Goal: Task Accomplishment & Management: Use online tool/utility

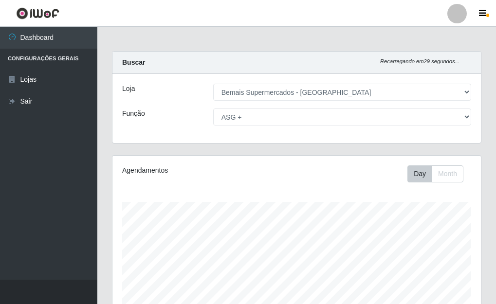
select select "249"
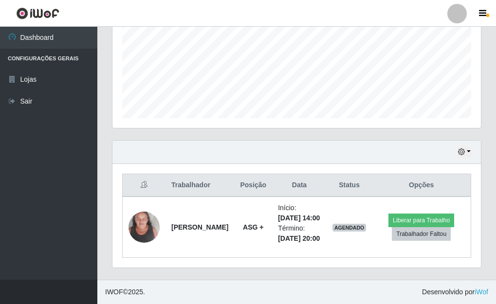
scroll to position [202, 368]
click at [467, 147] on button "button" at bounding box center [465, 152] width 14 height 11
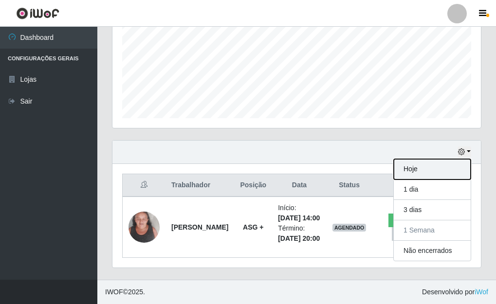
drag, startPoint x: 416, startPoint y: 153, endPoint x: 411, endPoint y: 149, distance: 5.9
click at [411, 159] on button "Hoje" at bounding box center [432, 169] width 77 height 20
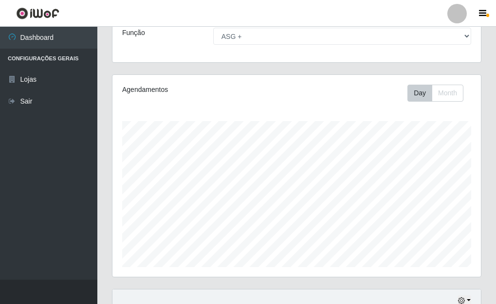
scroll to position [0, 0]
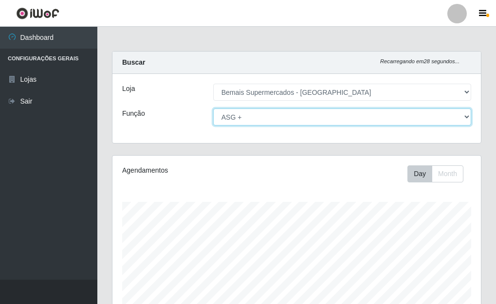
click at [465, 121] on select "[Selecione...] ASG ASG + ASG ++ Auxiliar de Depósito Auxiliar de Depósito + Aux…" at bounding box center [342, 117] width 258 height 17
select select "[Selecione...]"
click at [213, 109] on select "[Selecione...] ASG ASG + ASG ++ Auxiliar de Depósito Auxiliar de Depósito + Aux…" at bounding box center [342, 117] width 258 height 17
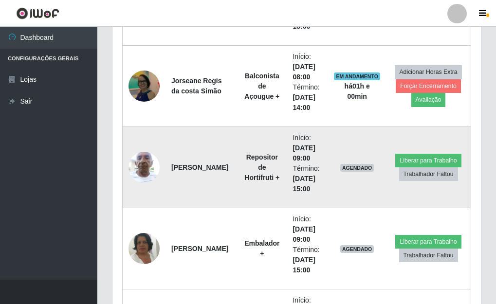
scroll to position [487, 0]
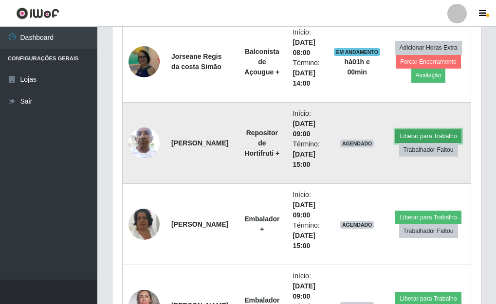
click at [415, 139] on button "Liberar para Trabalho" at bounding box center [428, 136] width 66 height 14
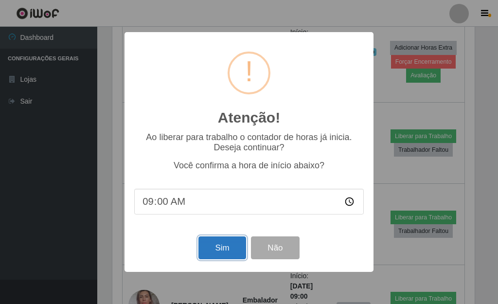
click at [227, 247] on button "Sim" at bounding box center [222, 248] width 47 height 23
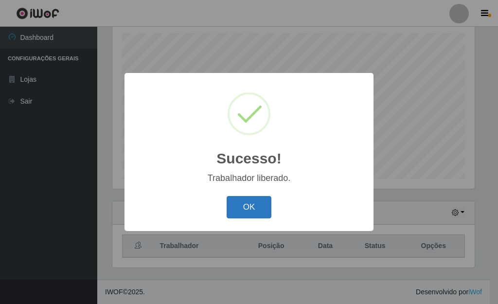
click at [247, 203] on button "OK" at bounding box center [249, 207] width 45 height 23
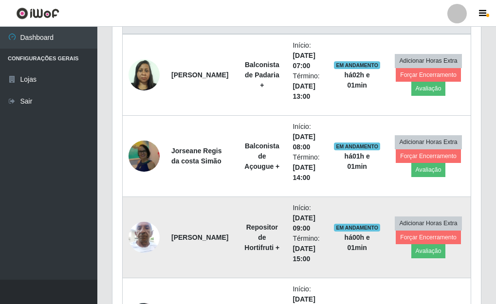
scroll to position [461, 0]
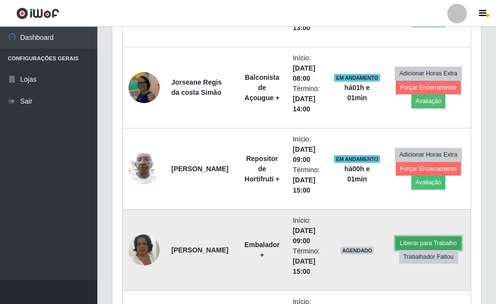
click at [415, 243] on button "Liberar para Trabalho" at bounding box center [428, 244] width 66 height 14
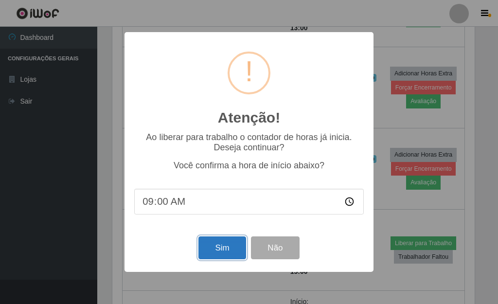
click at [232, 247] on button "Sim" at bounding box center [222, 248] width 47 height 23
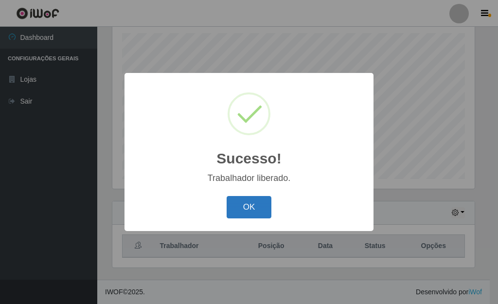
click at [254, 210] on button "OK" at bounding box center [249, 207] width 45 height 23
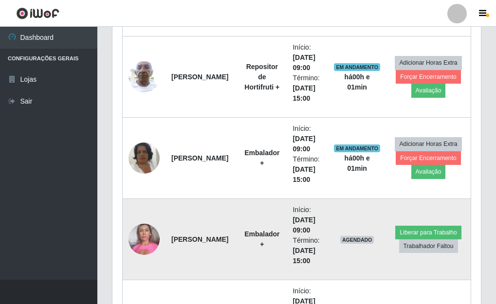
scroll to position [558, 0]
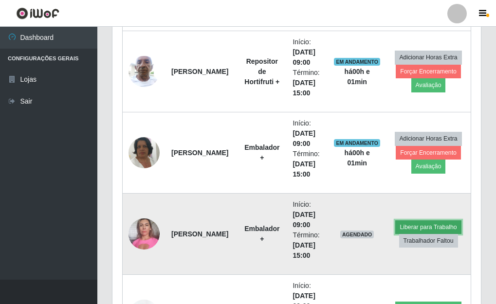
click at [401, 226] on button "Liberar para Trabalho" at bounding box center [428, 228] width 66 height 14
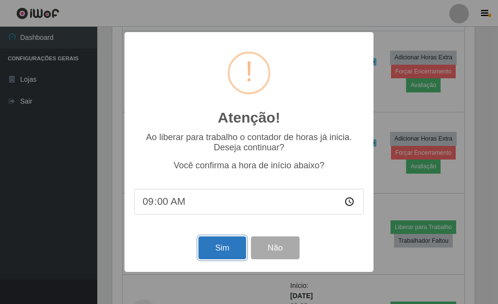
click at [221, 251] on button "Sim" at bounding box center [222, 248] width 47 height 23
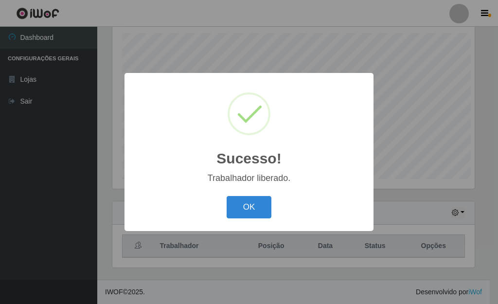
scroll to position [0, 0]
click at [240, 217] on button "OK" at bounding box center [249, 207] width 45 height 23
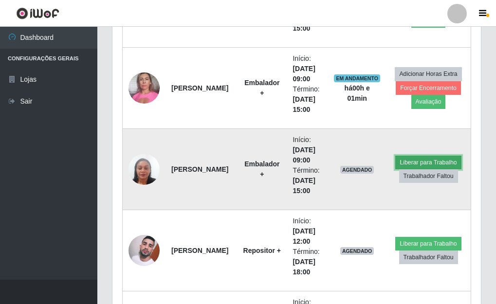
click at [410, 158] on button "Liberar para Trabalho" at bounding box center [428, 163] width 66 height 14
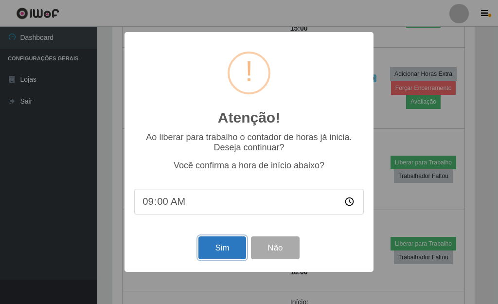
drag, startPoint x: 232, startPoint y: 251, endPoint x: 211, endPoint y: 245, distance: 21.7
click at [232, 251] on button "Sim" at bounding box center [222, 248] width 47 height 23
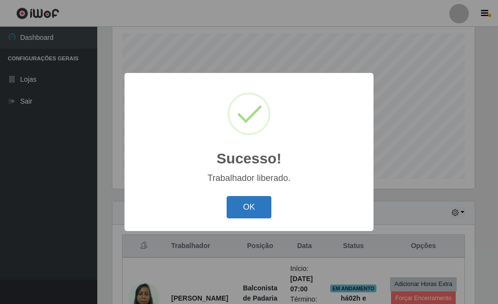
click at [246, 214] on button "OK" at bounding box center [249, 207] width 45 height 23
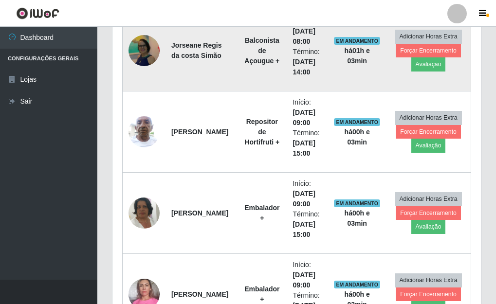
scroll to position [510, 0]
